Goal: Find contact information: Find contact information

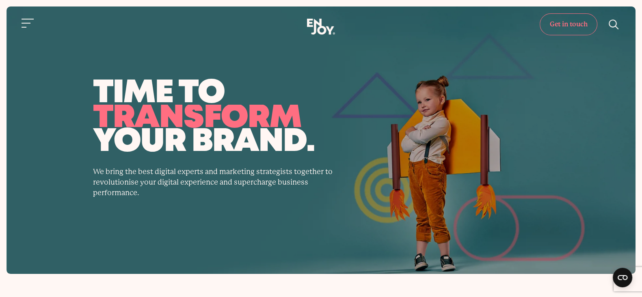
click at [575, 22] on link "Get in touch" at bounding box center [569, 24] width 58 height 22
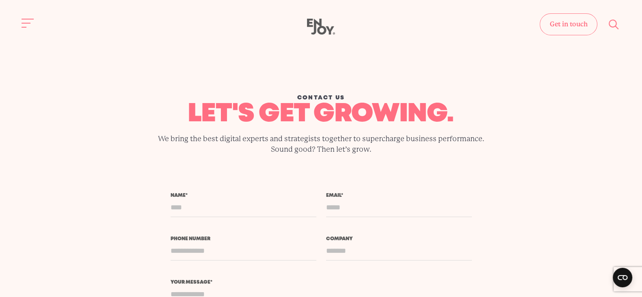
click at [68, 63] on div "Contact us let's get growing. We bring the best digital experts and strategists…" at bounding box center [320, 99] width 629 height 187
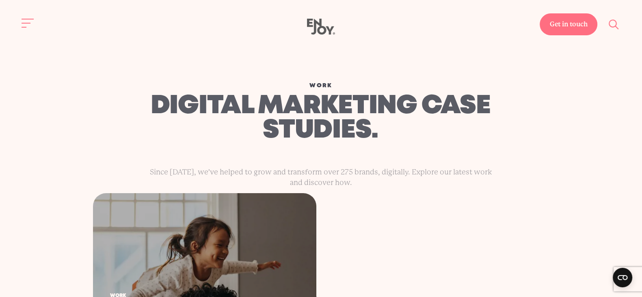
drag, startPoint x: 569, startPoint y: 26, endPoint x: 564, endPoint y: 29, distance: 5.1
click at [569, 26] on link "Get in touch" at bounding box center [569, 24] width 58 height 22
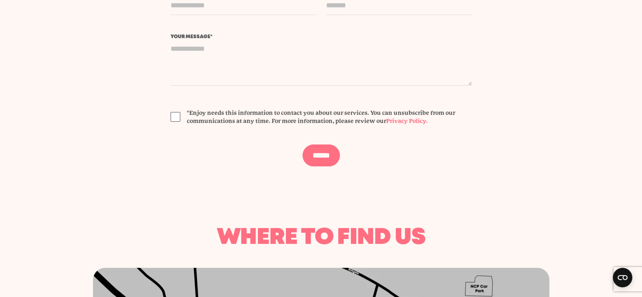
scroll to position [305, 0]
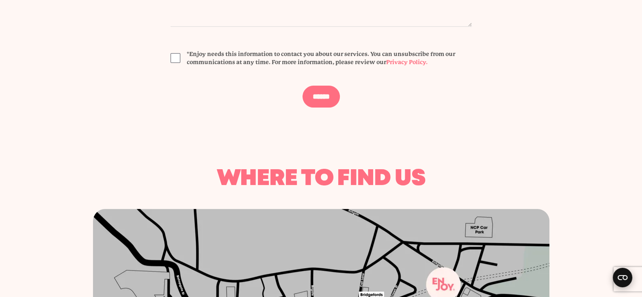
click at [623, 278] on icon "Open CMP widget" at bounding box center [623, 277] width 10 height 5
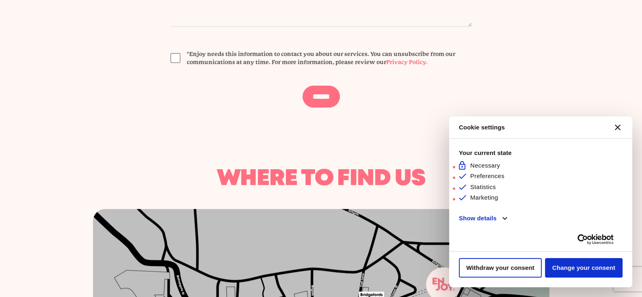
click at [621, 125] on button "[#WIDGET_ICON_CROSS#]" at bounding box center [617, 127] width 19 height 19
